Goal: Transaction & Acquisition: Subscribe to service/newsletter

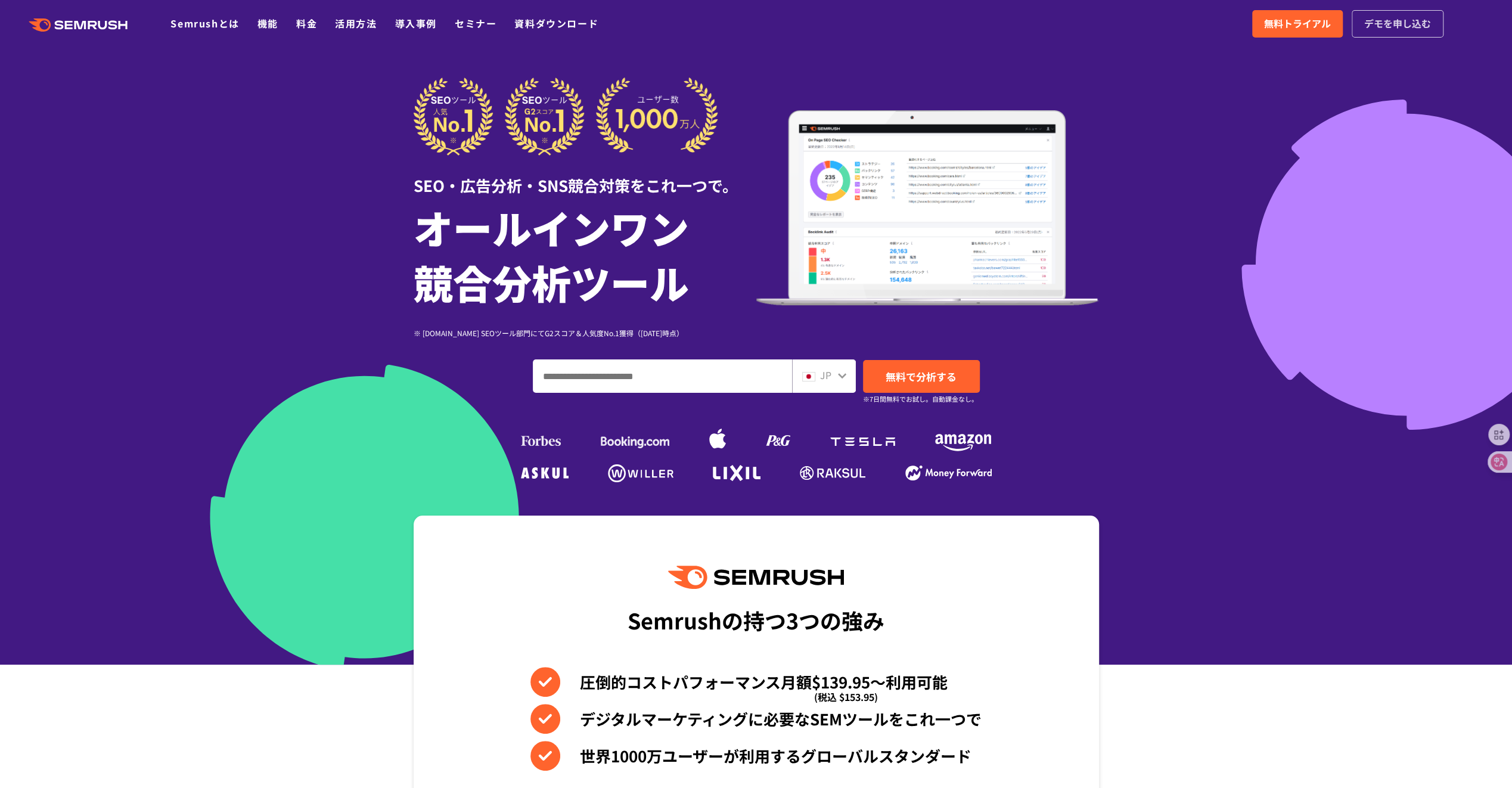
click at [1378, 28] on span "デモを申し込む" at bounding box center [1397, 23] width 67 height 15
click at [1304, 28] on span "無料トライアル" at bounding box center [1297, 23] width 67 height 15
click at [1482, 460] on div at bounding box center [1495, 462] width 32 height 21
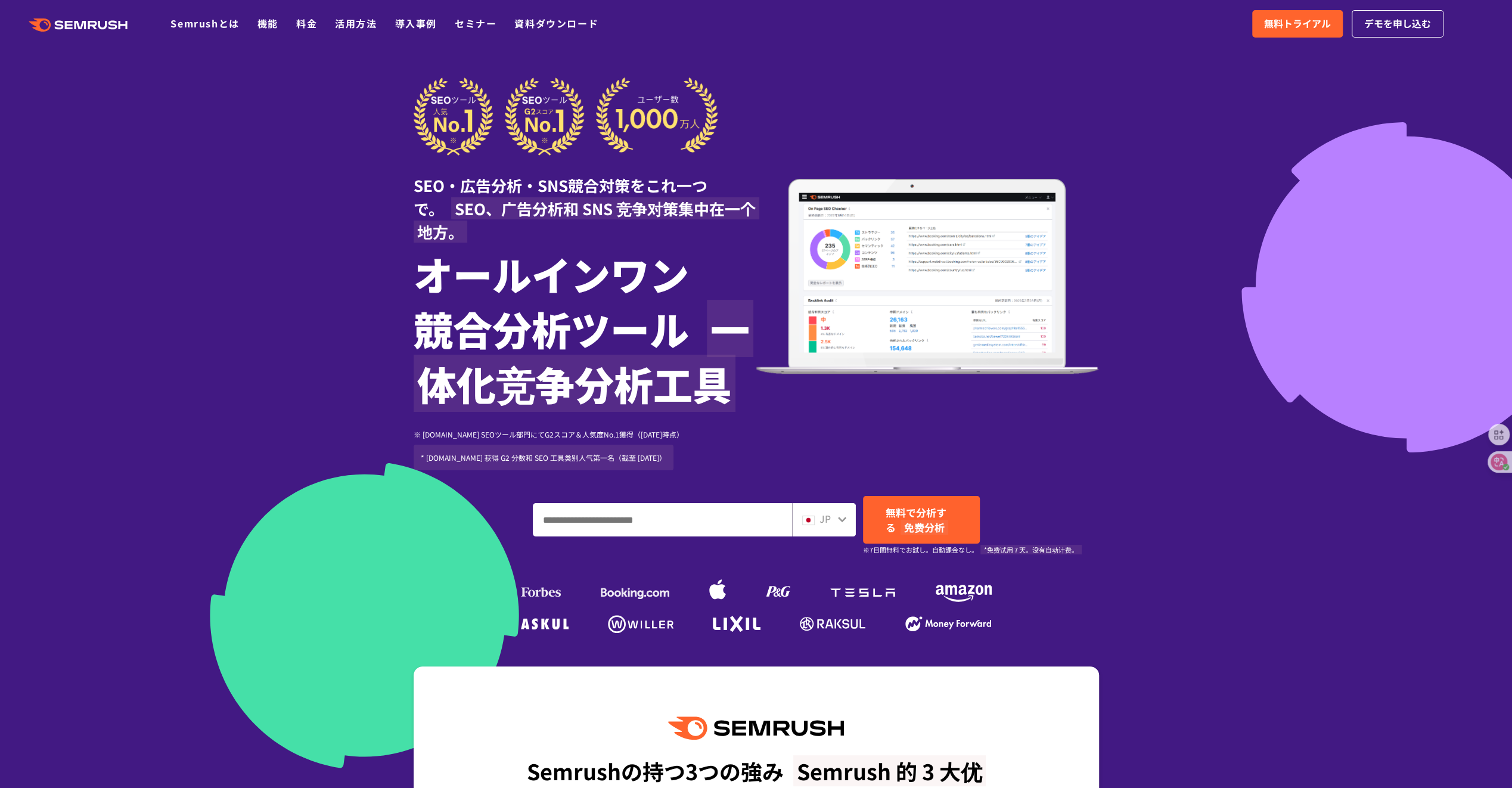
click at [824, 516] on span "JP" at bounding box center [824, 519] width 12 height 14
click at [836, 516] on div "JP" at bounding box center [821, 519] width 38 height 15
click at [840, 519] on icon at bounding box center [841, 519] width 8 height 5
click at [835, 519] on div "JP" at bounding box center [821, 519] width 38 height 15
click at [814, 519] on img at bounding box center [808, 520] width 12 height 10
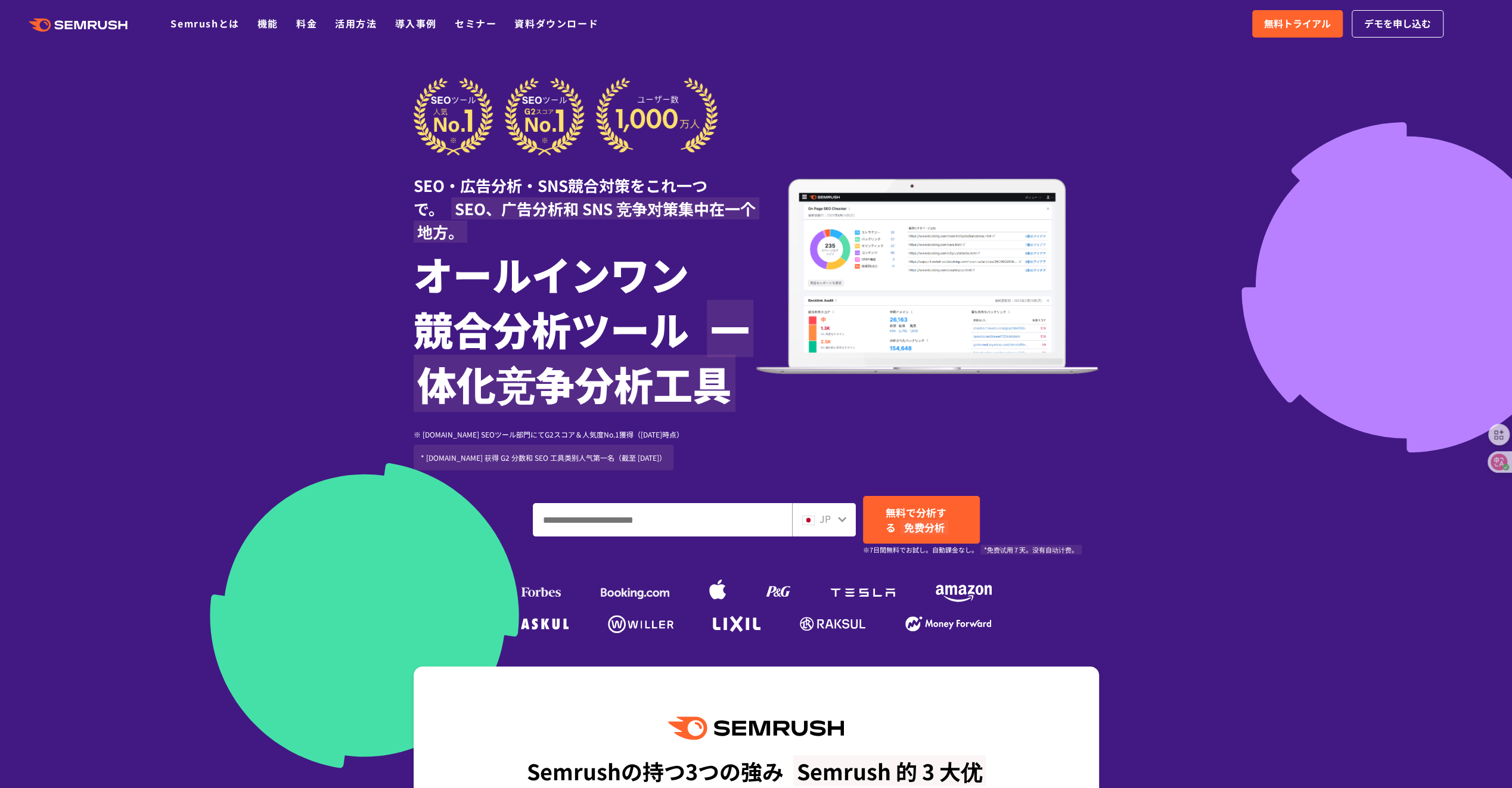
click at [814, 519] on img at bounding box center [808, 520] width 12 height 10
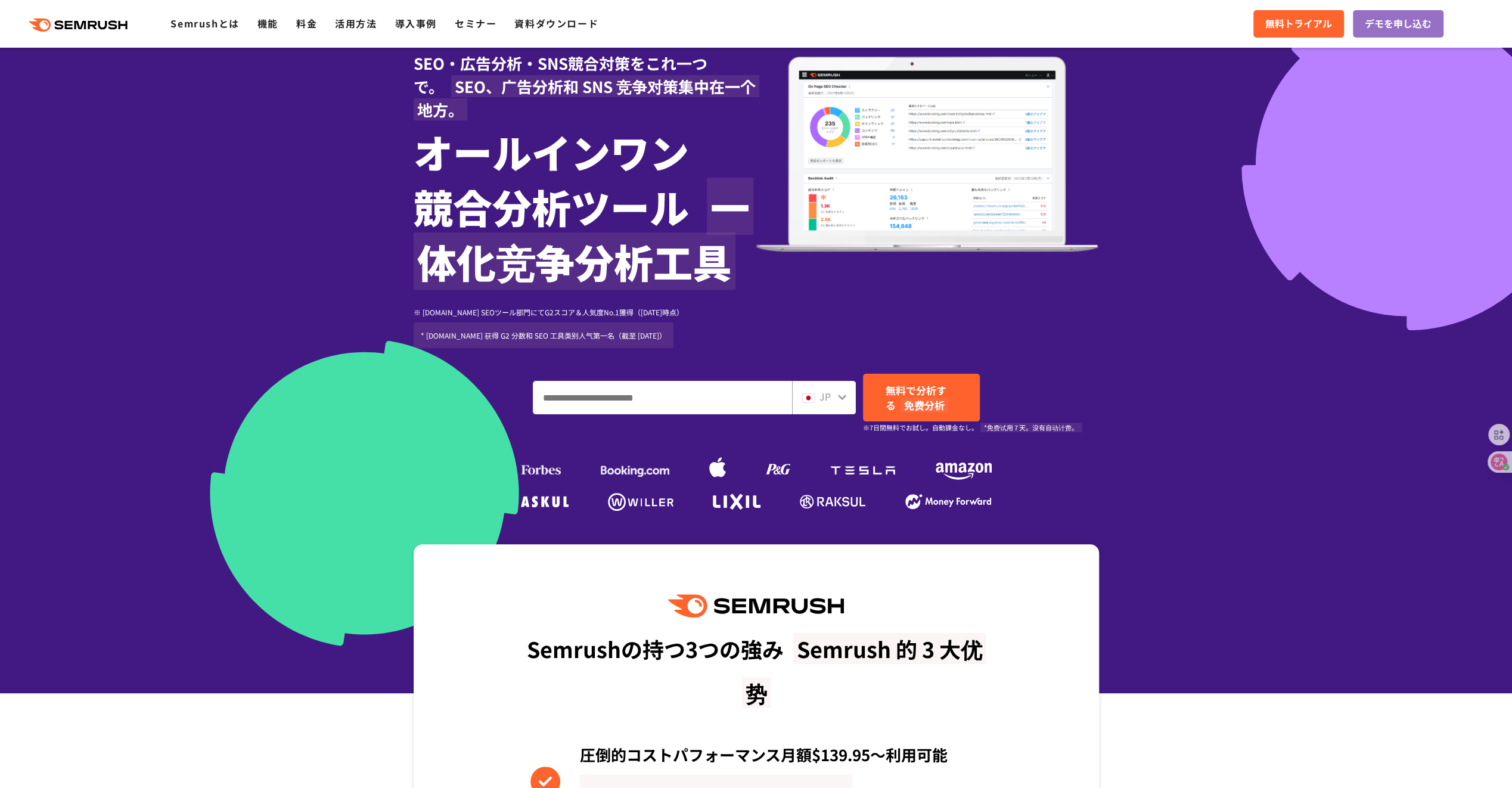
scroll to position [238, 0]
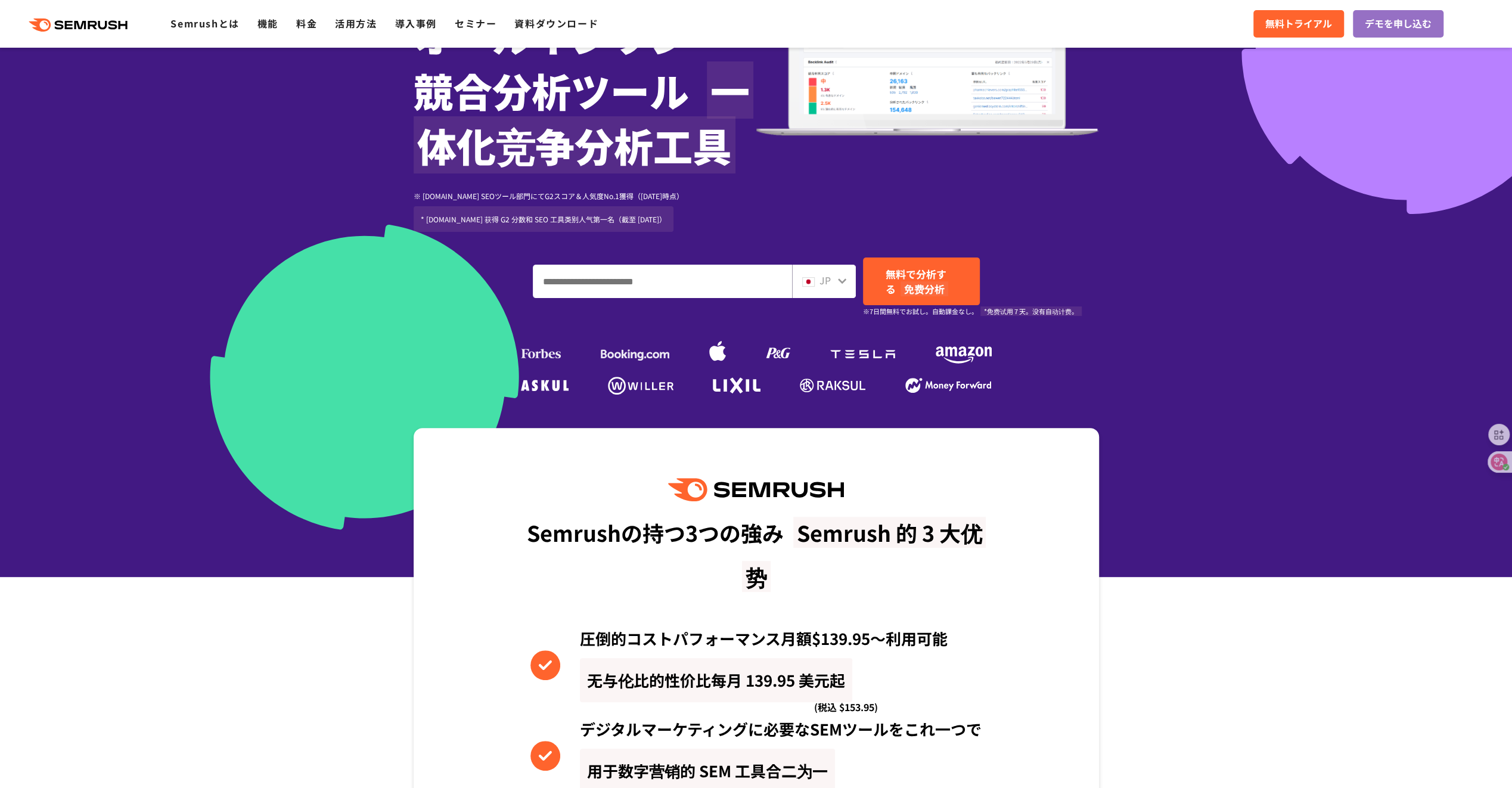
click at [800, 287] on div "JP" at bounding box center [824, 282] width 64 height 34
click at [824, 282] on span "JP" at bounding box center [824, 280] width 12 height 14
drag, startPoint x: 824, startPoint y: 282, endPoint x: 832, endPoint y: 283, distance: 8.1
click at [832, 283] on div "JP" at bounding box center [821, 280] width 38 height 15
click at [838, 280] on icon at bounding box center [842, 280] width 10 height 10
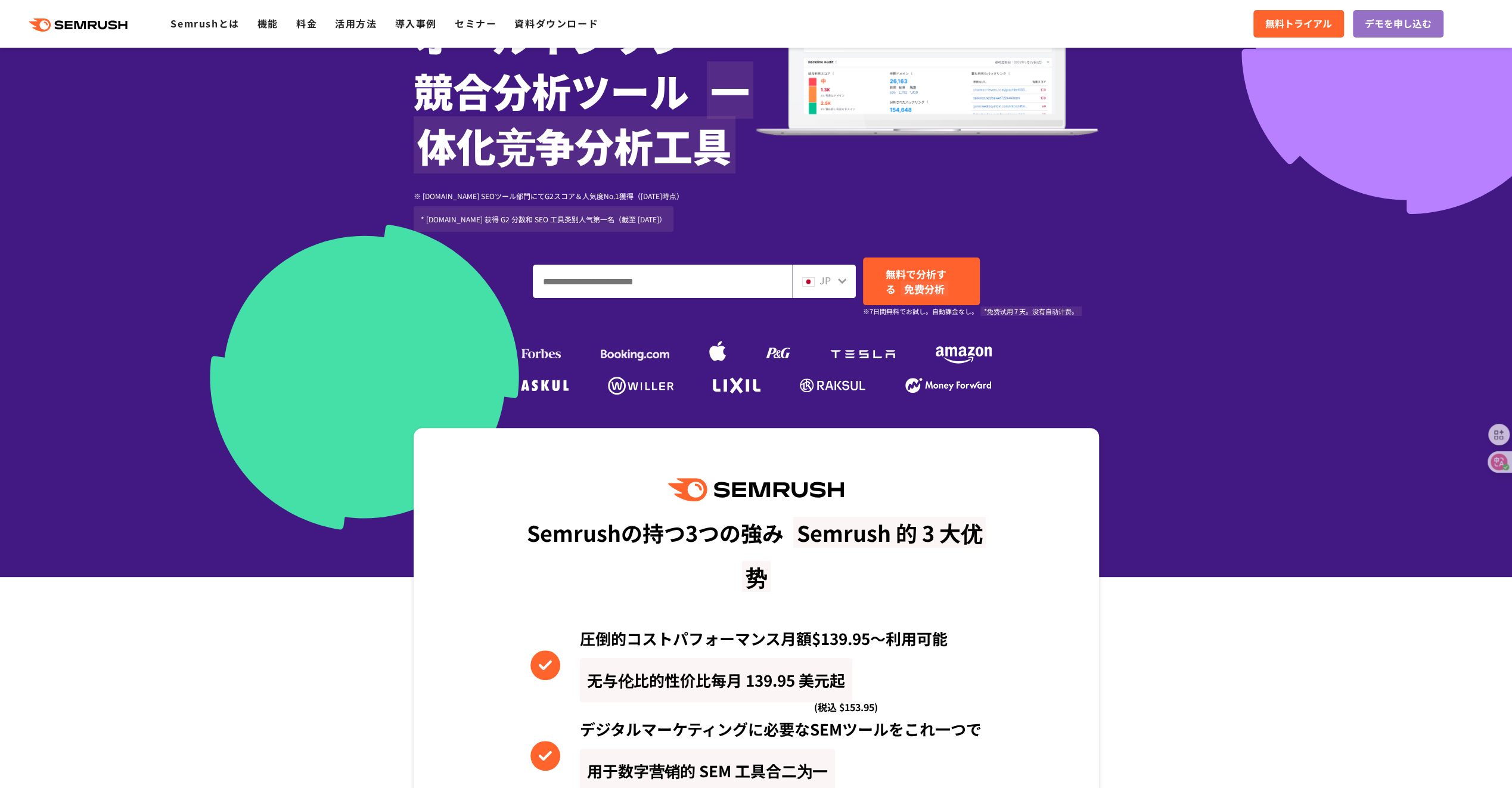
click at [841, 280] on icon at bounding box center [842, 280] width 10 height 10
click at [1493, 477] on section "Semrushの持つ3つの強み Semrush 的 3 大优势 圧倒的コストパフォーマンス月額$139.95〜利用可能 无与伦比的性价比每月 139.95 美…" at bounding box center [756, 733] width 1512 height 610
click at [1497, 471] on div at bounding box center [1504, 462] width 32 height 21
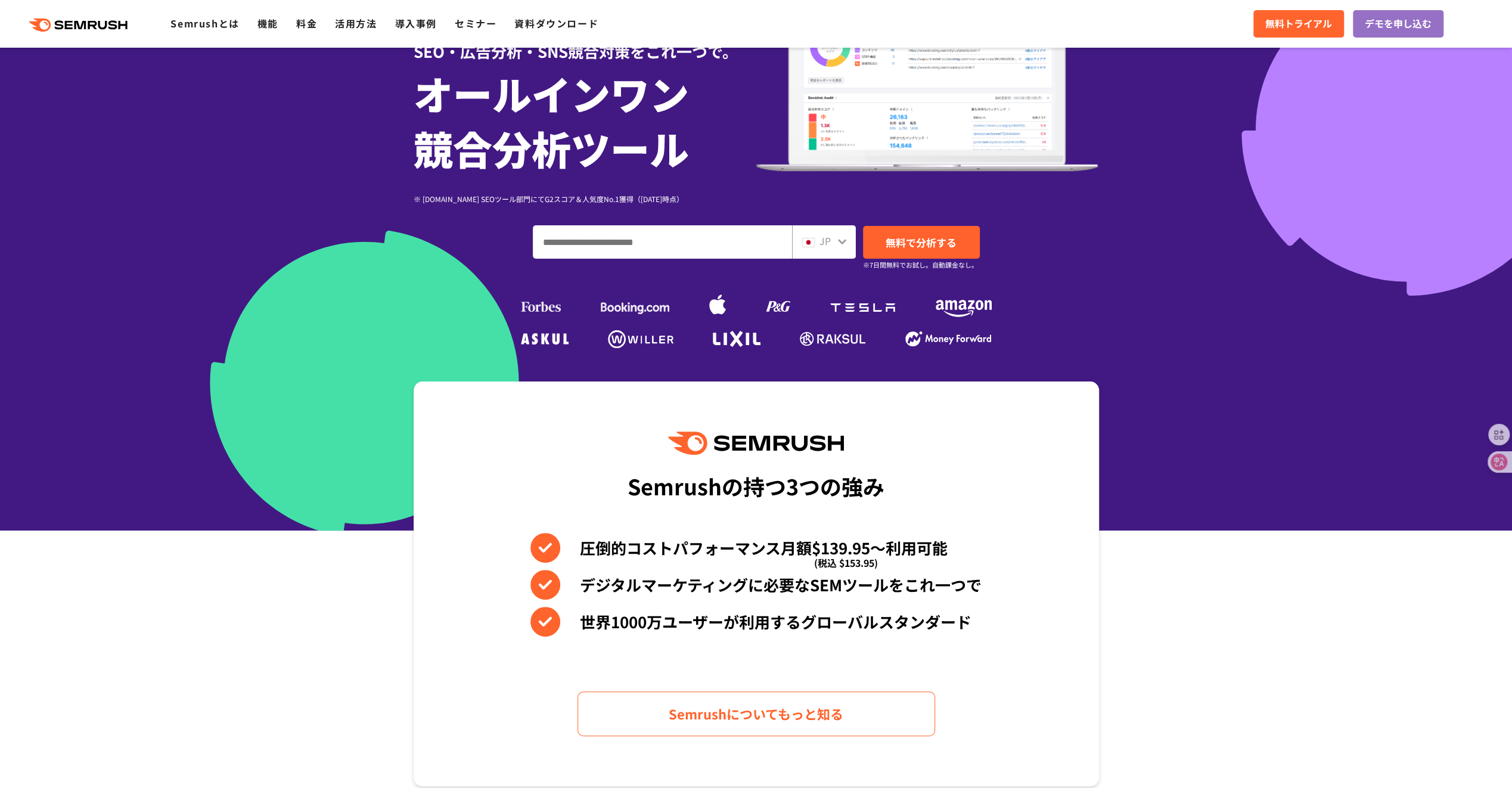
scroll to position [37, 0]
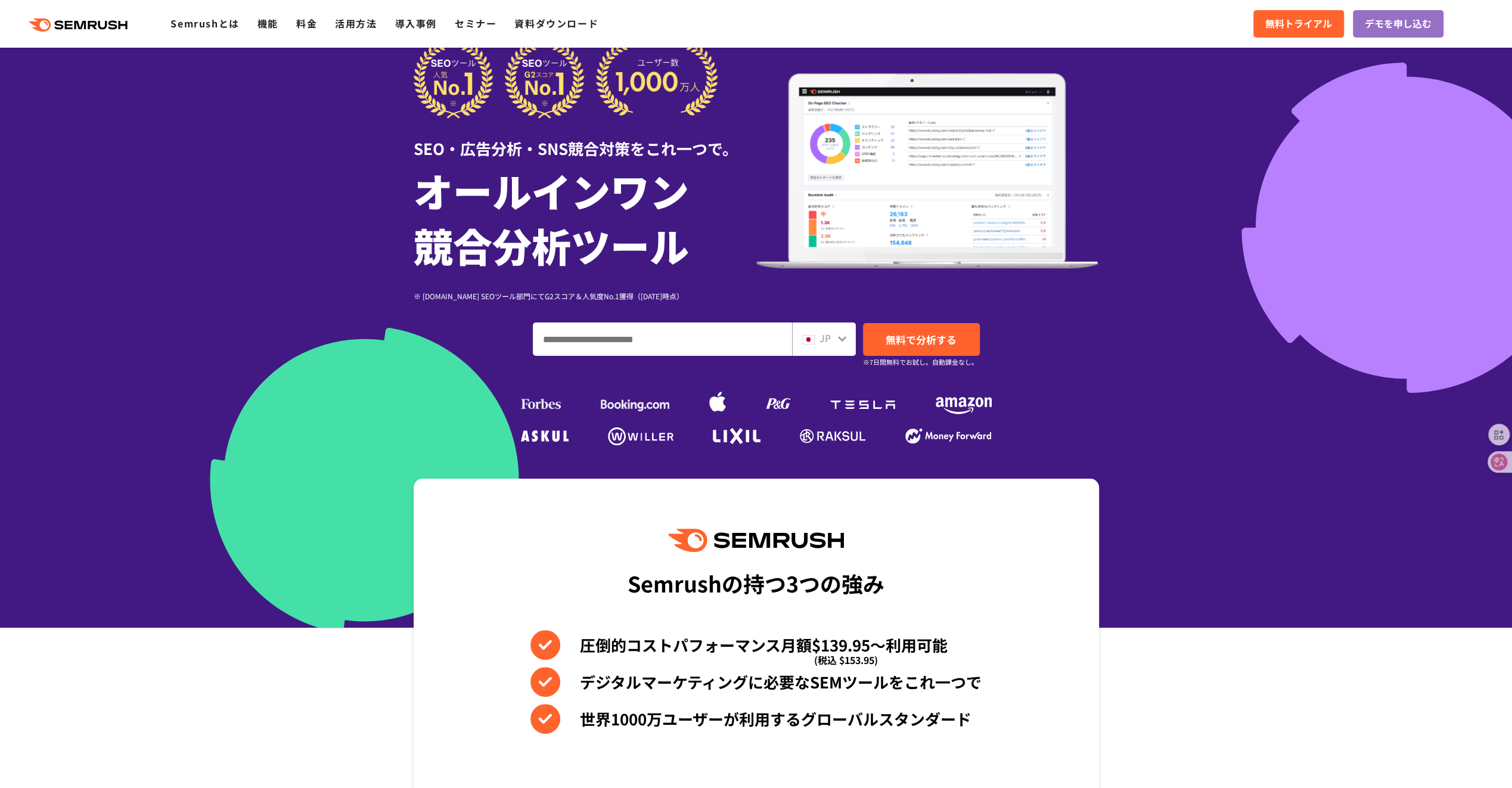
click at [845, 339] on icon at bounding box center [842, 338] width 10 height 10
click at [843, 339] on icon at bounding box center [841, 339] width 8 height 5
drag, startPoint x: 843, startPoint y: 339, endPoint x: 885, endPoint y: 384, distance: 61.6
click at [885, 384] on ul at bounding box center [756, 400] width 477 height 53
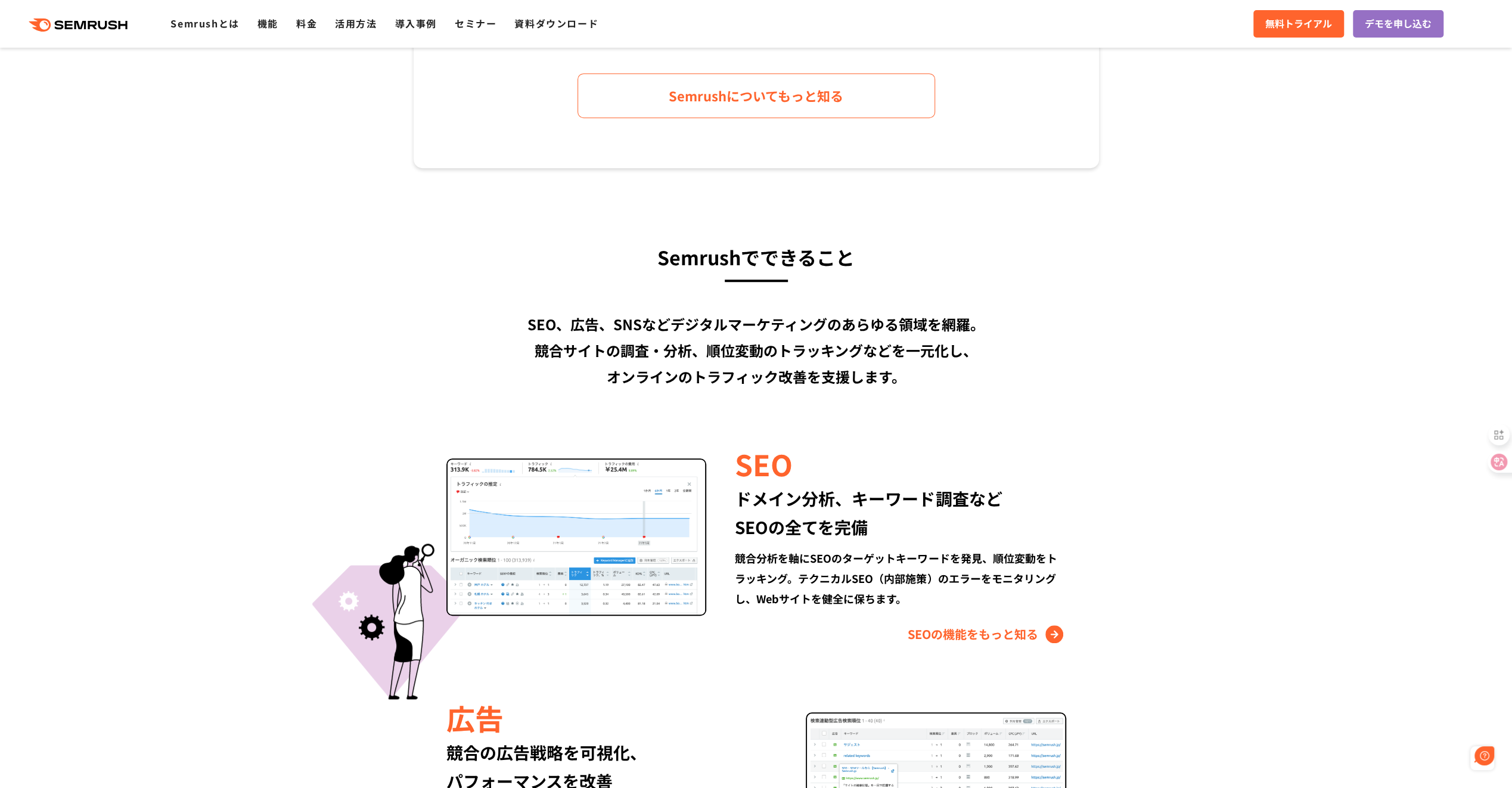
scroll to position [0, 0]
